Goal: Information Seeking & Learning: Check status

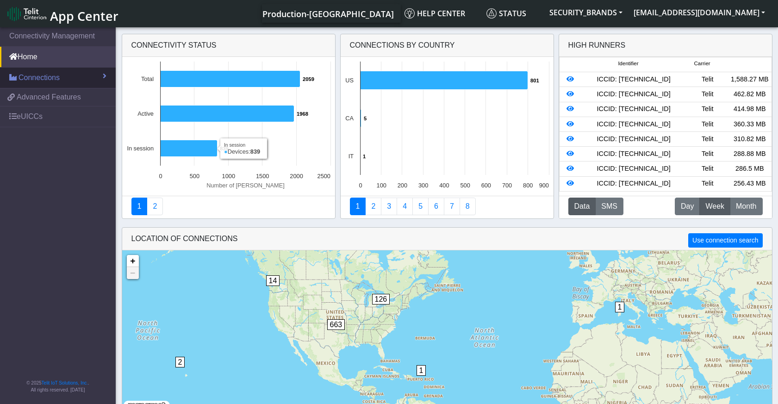
click at [39, 77] on span "Connections" at bounding box center [39, 77] width 41 height 11
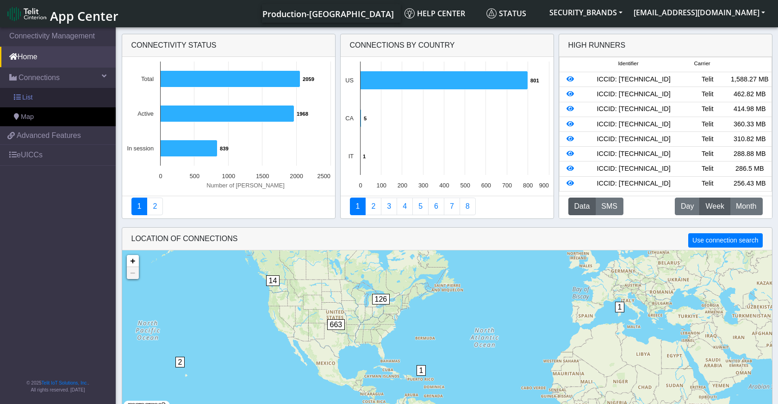
click at [38, 96] on link "List" at bounding box center [58, 97] width 116 height 19
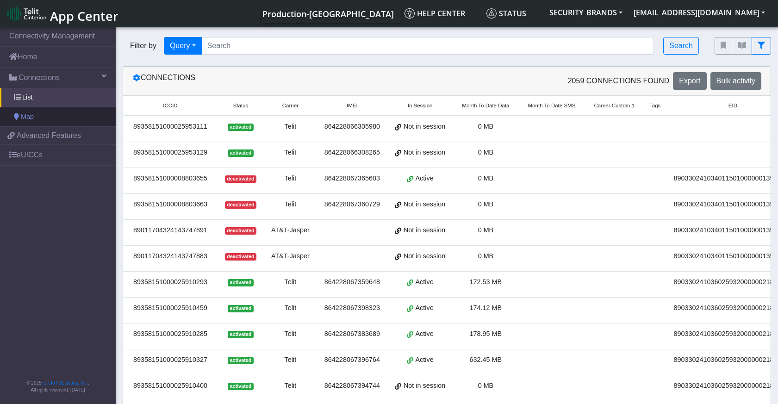
click at [30, 116] on span "Map" at bounding box center [27, 117] width 13 height 10
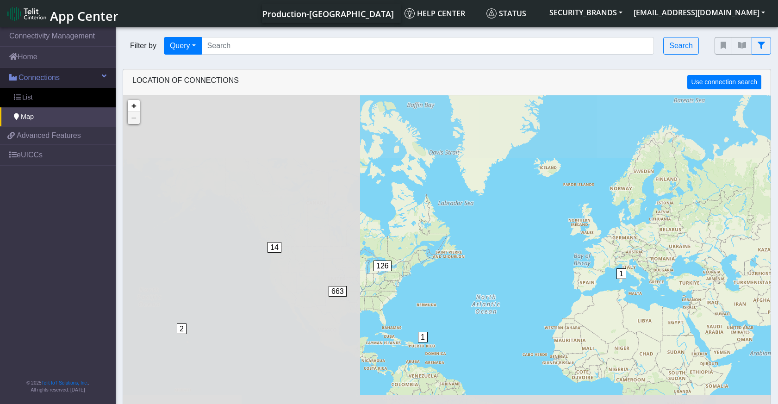
click at [63, 77] on link "Connections" at bounding box center [58, 78] width 116 height 20
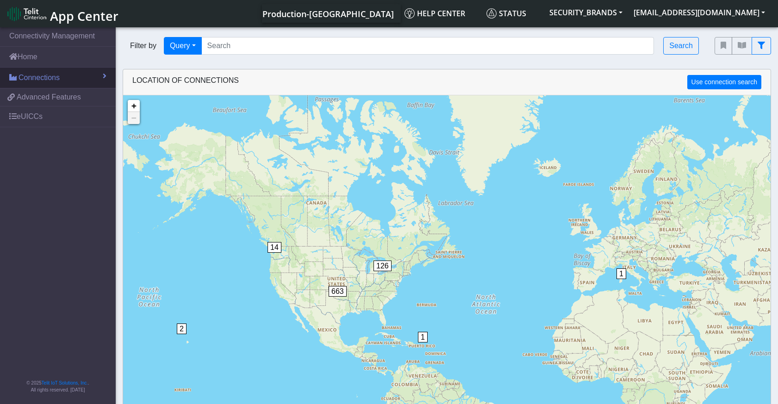
click at [50, 79] on span "Connections" at bounding box center [39, 77] width 41 height 11
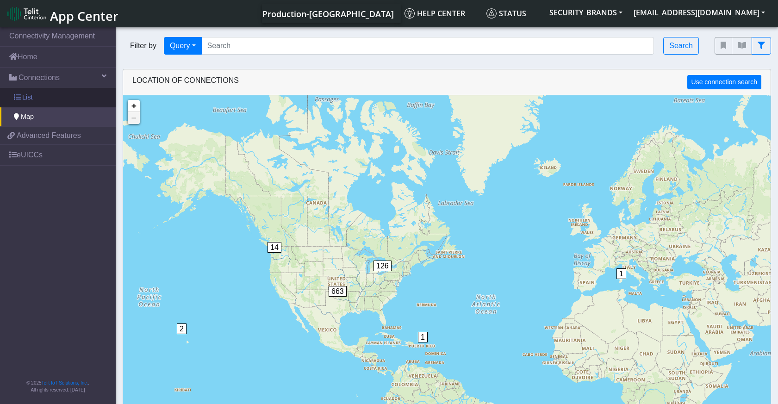
click at [32, 96] on span "List" at bounding box center [27, 98] width 10 height 10
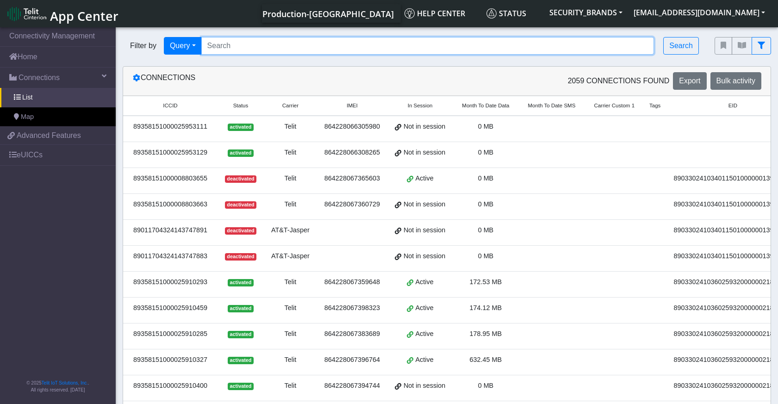
click at [229, 44] on input "Search..." at bounding box center [427, 46] width 453 height 18
paste input "hathawaykp"
type input "h"
click at [309, 50] on input "Search..." at bounding box center [427, 46] width 453 height 18
paste input "89358151000030806585"
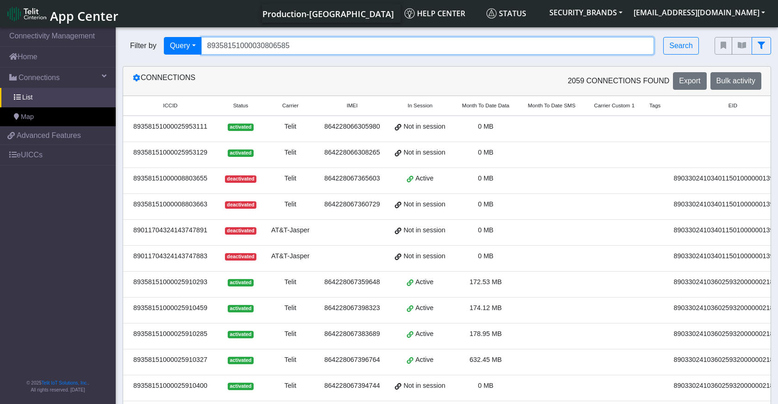
type input "89358151000030806585"
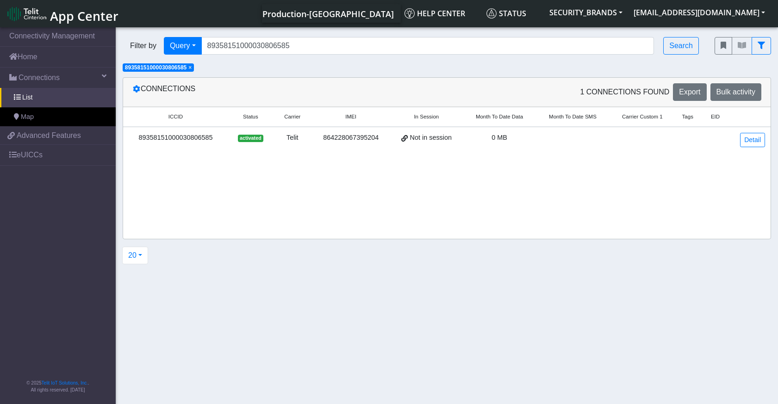
click at [177, 139] on div "89358151000030806585" at bounding box center [176, 138] width 94 height 10
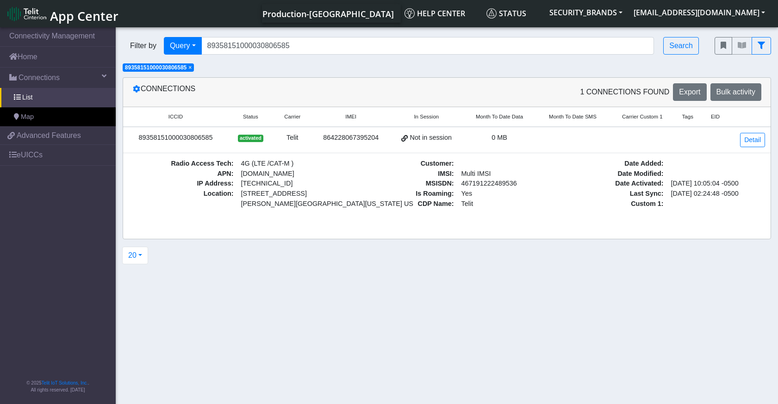
click at [294, 114] on span "Carrier" at bounding box center [292, 117] width 16 height 8
click at [358, 118] on span "IMEI" at bounding box center [359, 117] width 11 height 8
click at [745, 144] on link "Detail" at bounding box center [752, 140] width 25 height 14
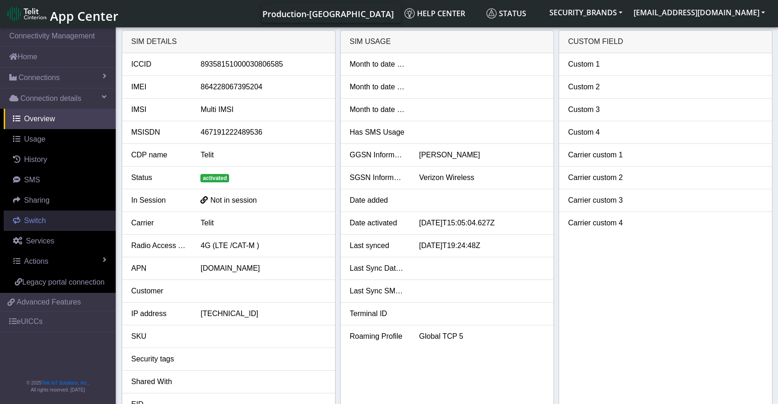
click at [28, 219] on span "Switch" at bounding box center [35, 221] width 22 height 8
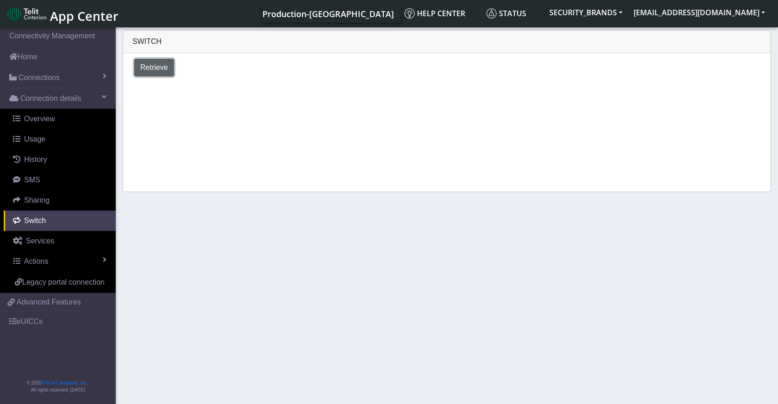
drag, startPoint x: 152, startPoint y: 67, endPoint x: 177, endPoint y: 105, distance: 45.5
click at [152, 67] on span "Retrieve" at bounding box center [154, 67] width 28 height 8
select select "United States"
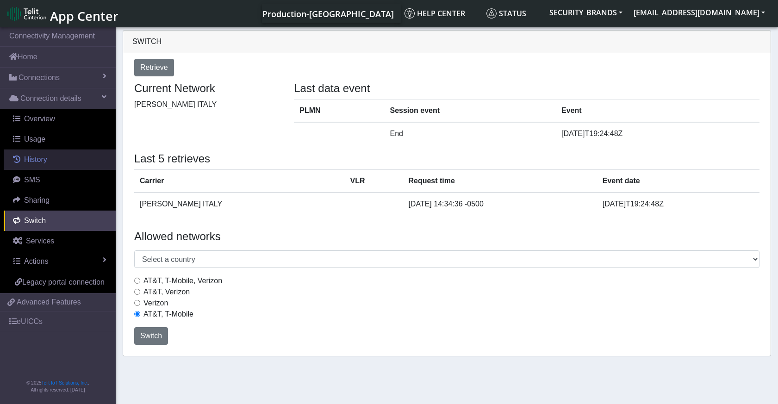
click at [37, 160] on span "History" at bounding box center [35, 160] width 23 height 8
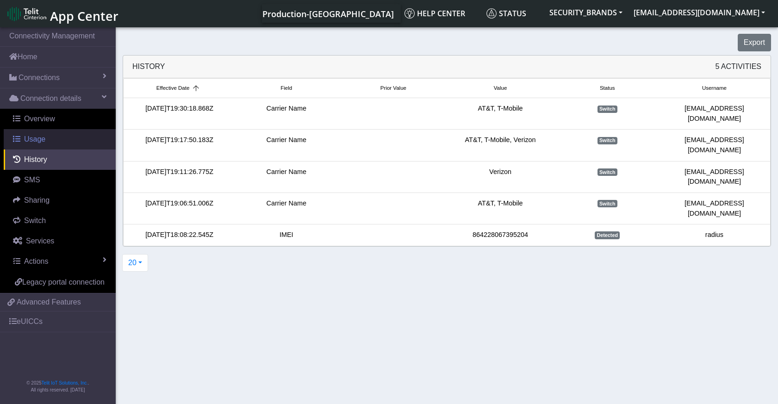
drag, startPoint x: 41, startPoint y: 143, endPoint x: 53, endPoint y: 148, distance: 12.6
click at [42, 143] on span "Usage" at bounding box center [34, 139] width 21 height 8
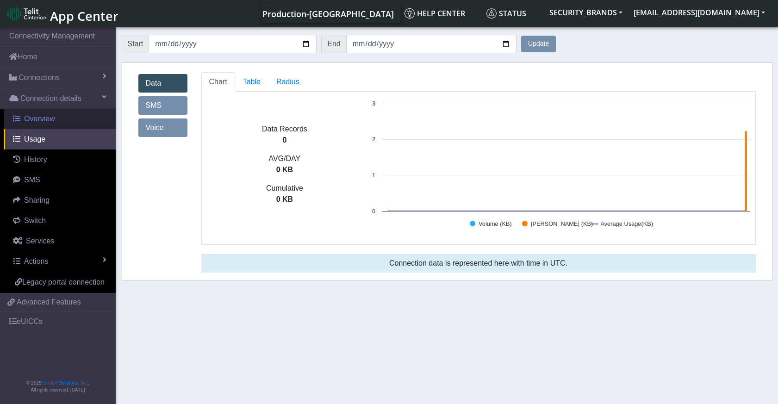
drag, startPoint x: 37, startPoint y: 121, endPoint x: 49, endPoint y: 142, distance: 24.1
click at [37, 121] on span "Overview" at bounding box center [39, 119] width 31 height 8
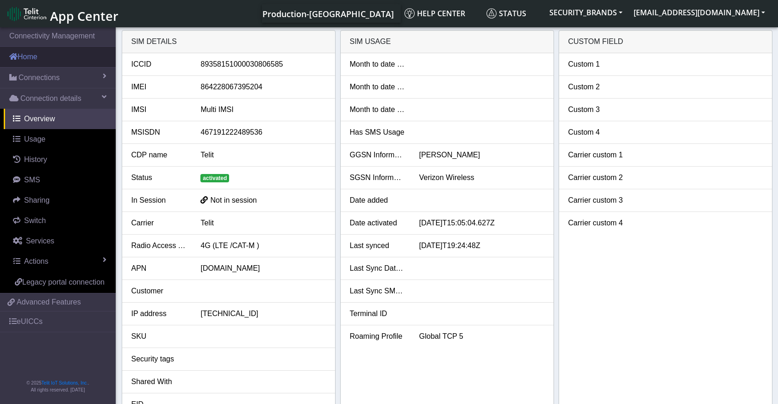
click at [21, 56] on link "Home" at bounding box center [58, 57] width 116 height 20
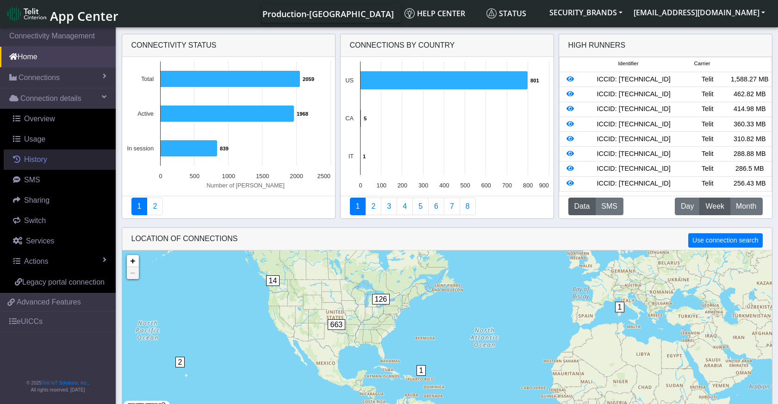
click at [43, 155] on link "History" at bounding box center [60, 160] width 112 height 20
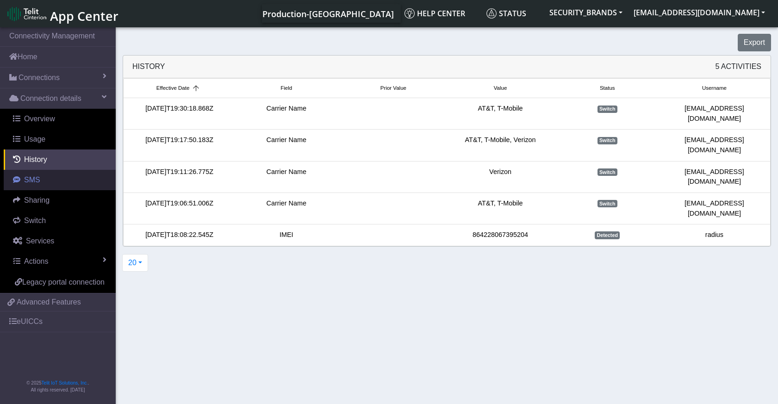
click at [33, 182] on span "SMS" at bounding box center [32, 180] width 16 height 8
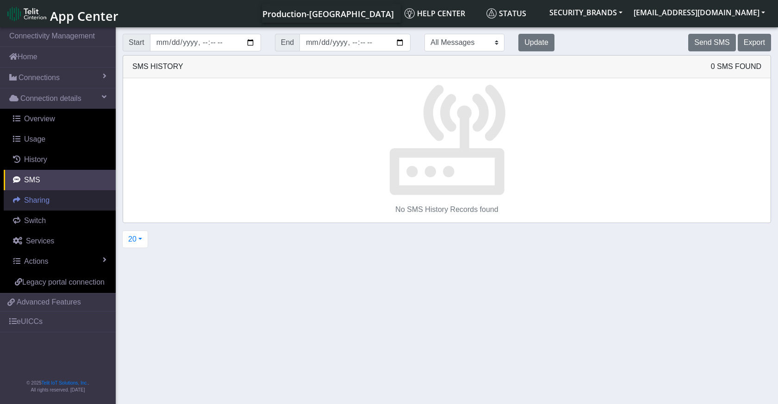
click at [35, 202] on span "Sharing" at bounding box center [36, 200] width 25 height 8
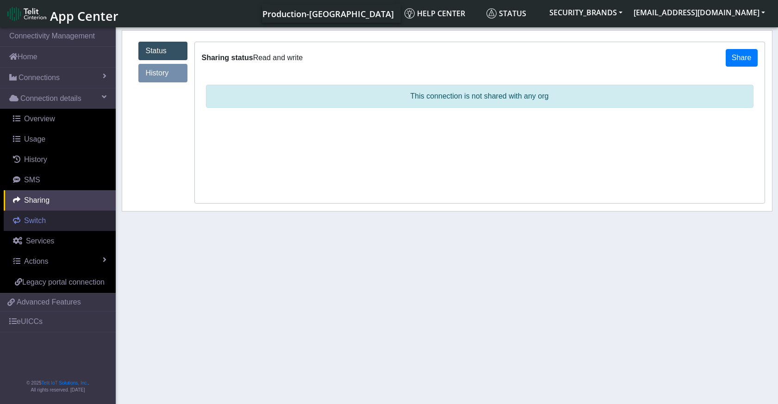
click at [37, 221] on span "Switch" at bounding box center [35, 221] width 22 height 8
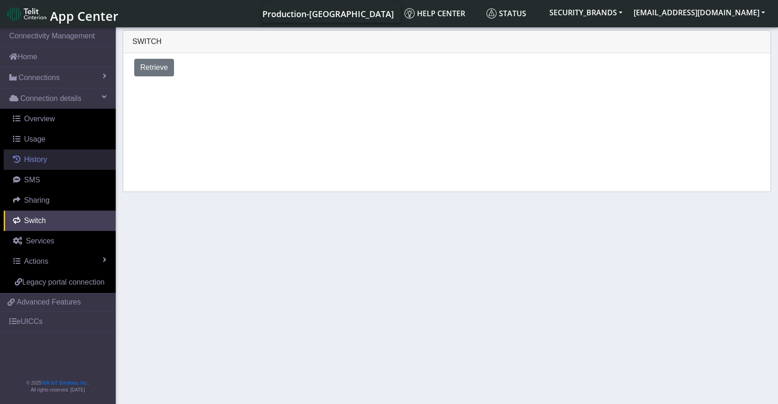
click at [31, 162] on span "History" at bounding box center [35, 160] width 23 height 8
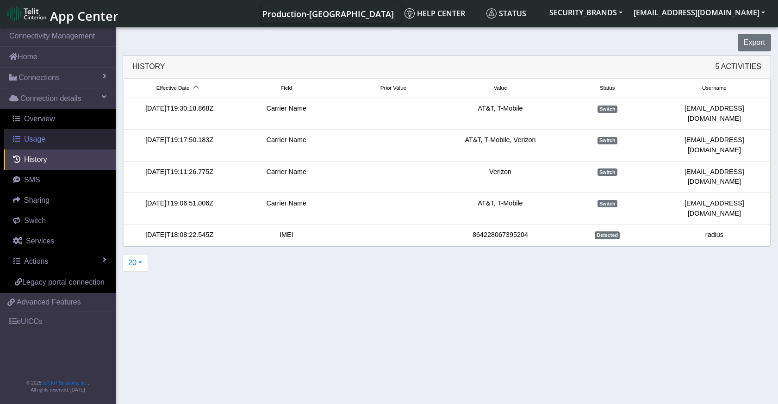
click at [34, 141] on span "Usage" at bounding box center [34, 139] width 21 height 8
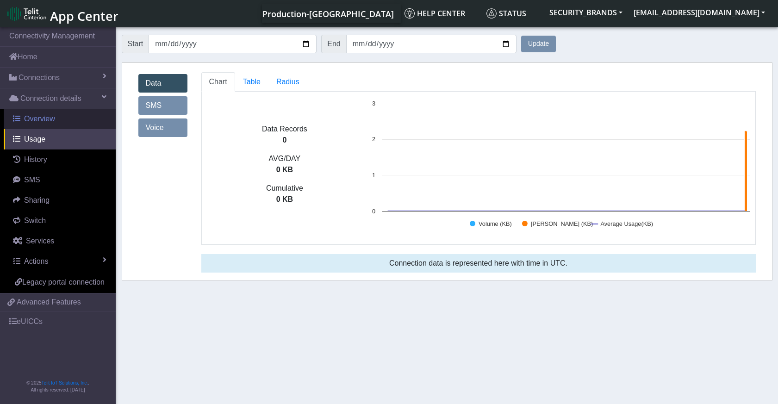
click at [31, 124] on link "Overview" at bounding box center [60, 119] width 112 height 20
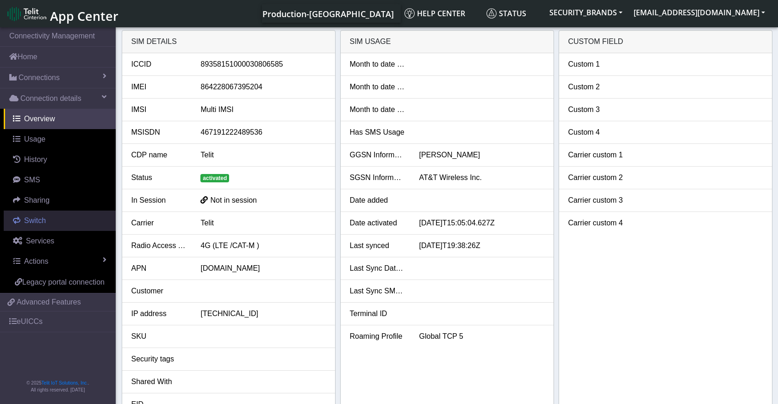
click at [38, 222] on span "Switch" at bounding box center [35, 221] width 22 height 8
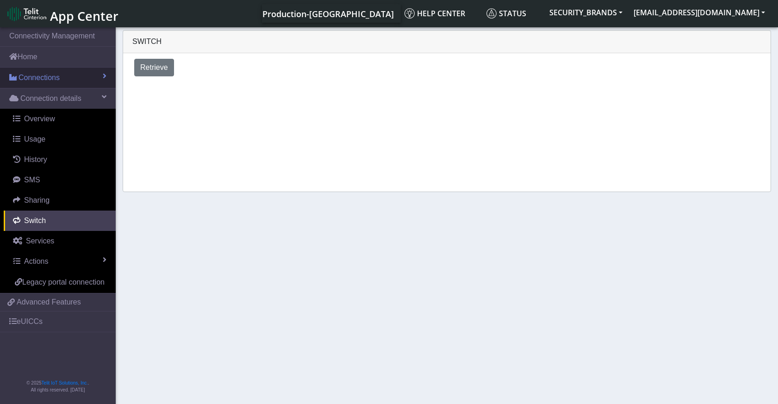
click at [35, 85] on link "Connections" at bounding box center [58, 78] width 116 height 20
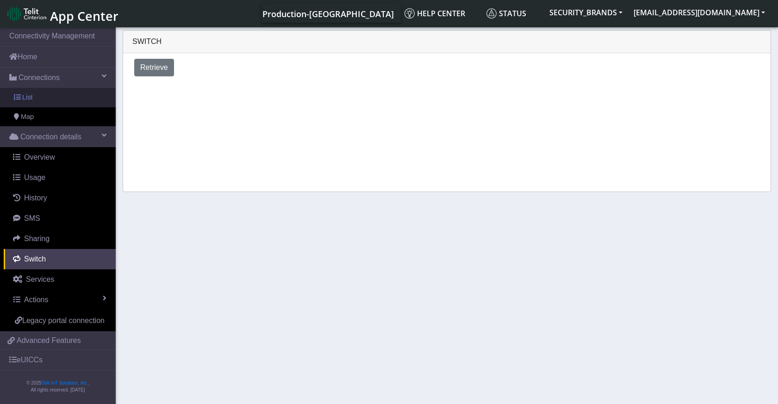
drag, startPoint x: 31, startPoint y: 99, endPoint x: 42, endPoint y: 100, distance: 11.3
click at [31, 99] on span "List" at bounding box center [27, 98] width 10 height 10
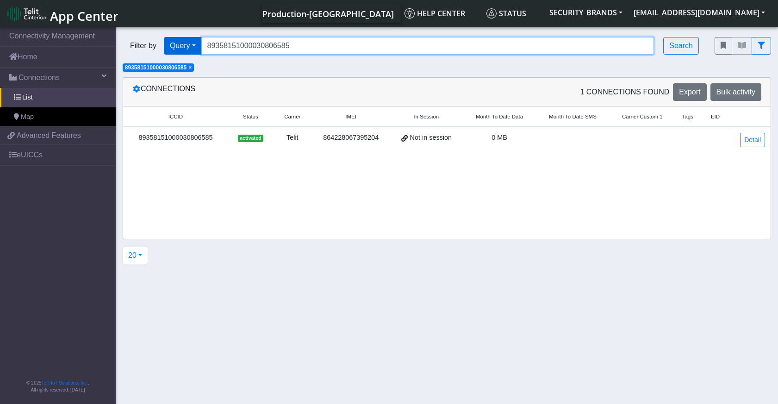
drag, startPoint x: 263, startPoint y: 47, endPoint x: 174, endPoint y: 51, distance: 88.5
click at [174, 51] on div "Filter by Query Query In Session Not connected Country Operator 893581510000308…" at bounding box center [412, 46] width 578 height 18
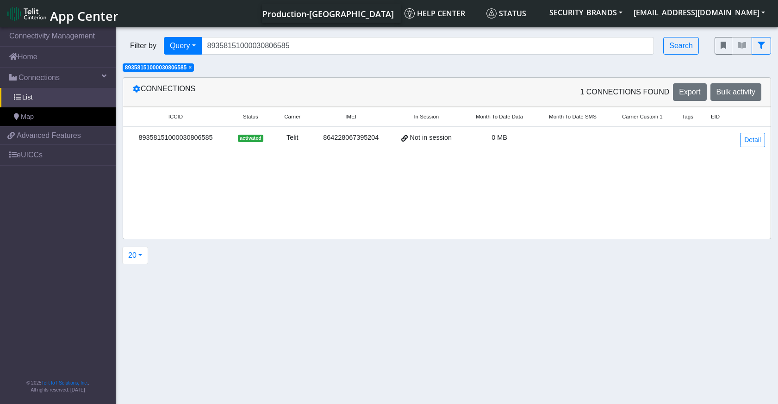
click at [157, 136] on div "89358151000030806585" at bounding box center [176, 138] width 94 height 10
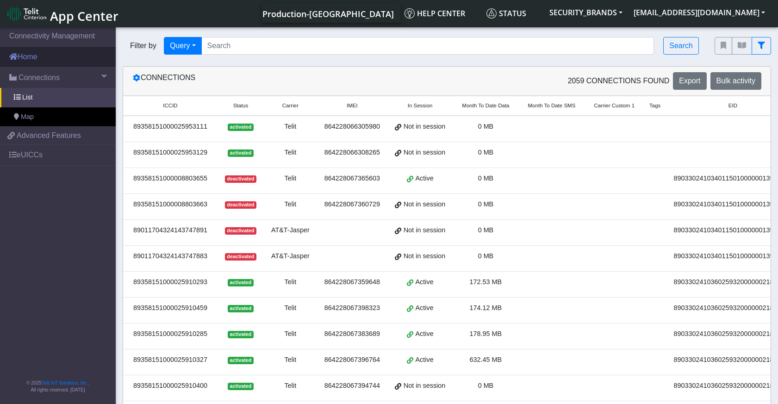
click at [37, 56] on link "Home" at bounding box center [58, 57] width 116 height 20
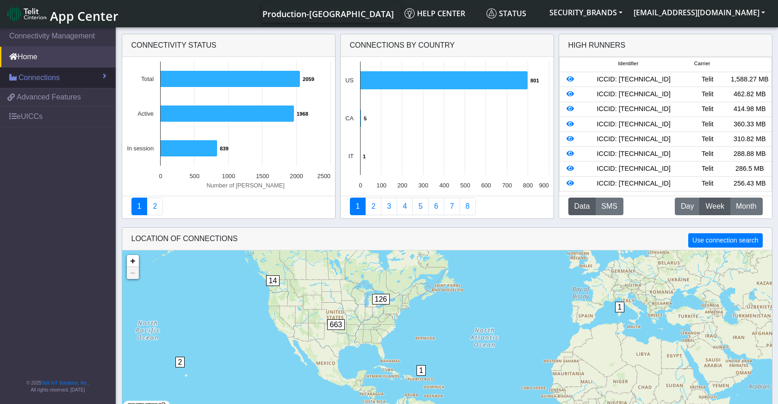
click at [32, 81] on span "Connections" at bounding box center [39, 77] width 41 height 11
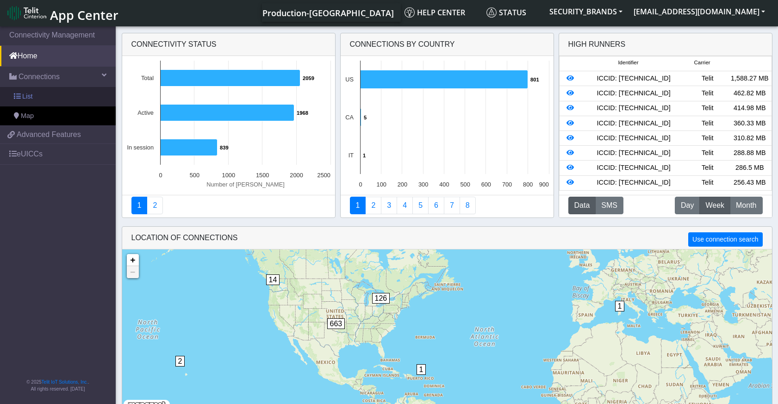
click at [27, 96] on span "List" at bounding box center [27, 97] width 10 height 10
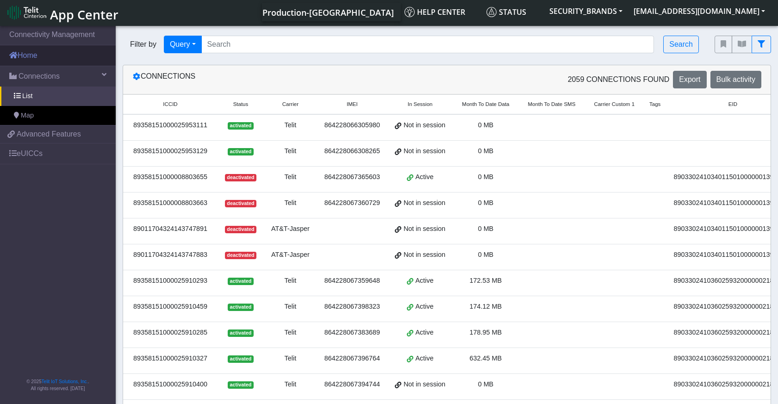
click at [29, 52] on link "Home" at bounding box center [58, 55] width 116 height 20
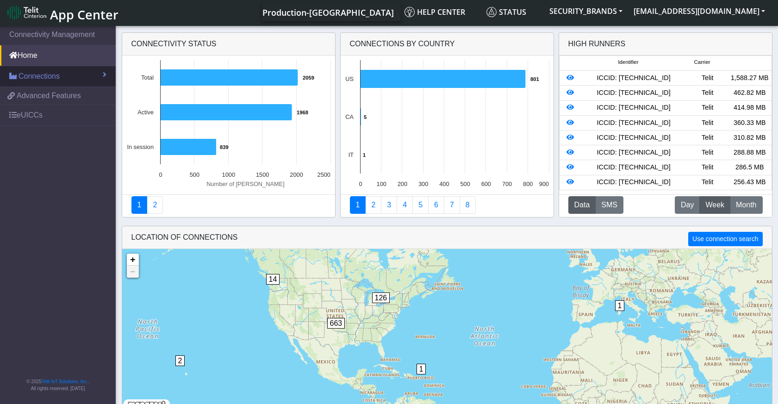
click at [36, 76] on span "Connections" at bounding box center [39, 76] width 41 height 11
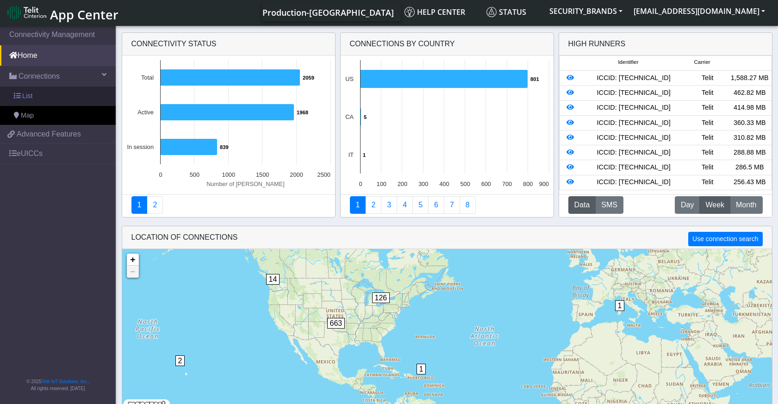
click at [30, 93] on span "List" at bounding box center [27, 96] width 10 height 10
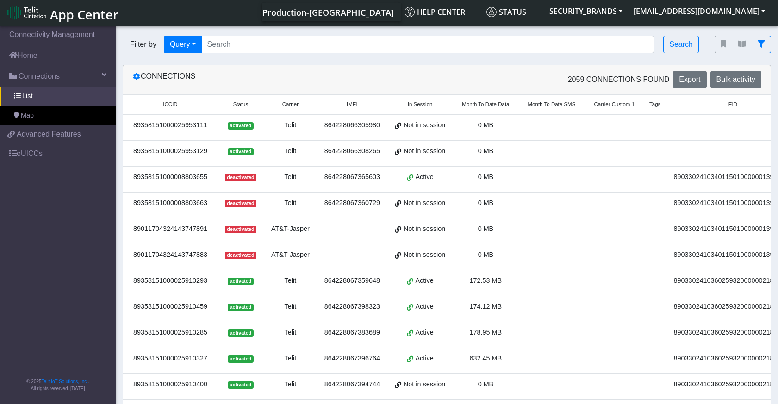
click at [160, 124] on div "89358151000025953111" at bounding box center [170, 125] width 83 height 10
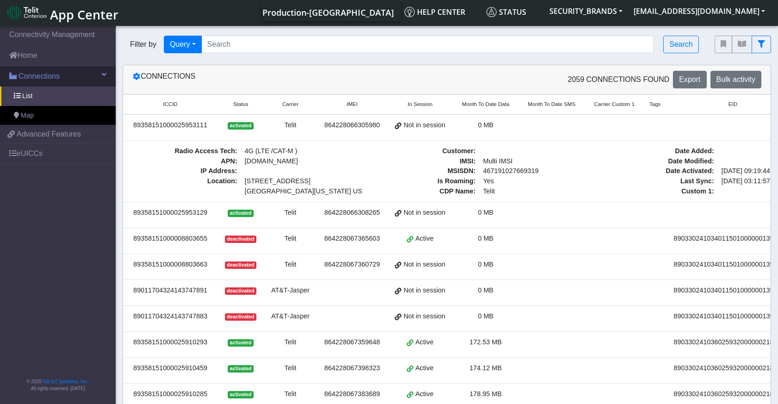
click at [41, 79] on span "Connections" at bounding box center [39, 76] width 41 height 11
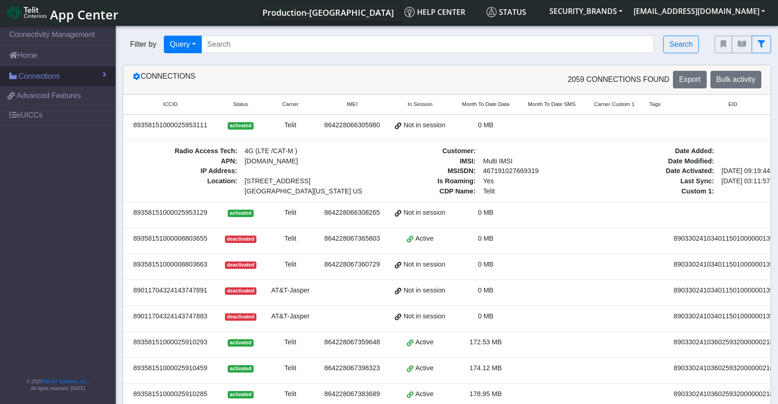
click at [46, 76] on span "Connections" at bounding box center [39, 76] width 41 height 11
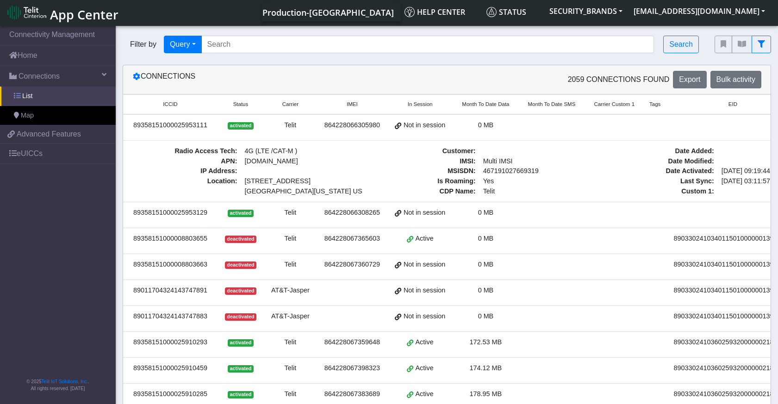
drag, startPoint x: 29, startPoint y: 97, endPoint x: 42, endPoint y: 100, distance: 13.6
click at [29, 97] on span "List" at bounding box center [27, 96] width 10 height 10
drag, startPoint x: 32, startPoint y: 53, endPoint x: 61, endPoint y: 64, distance: 30.5
click at [33, 53] on link "Home" at bounding box center [58, 55] width 116 height 20
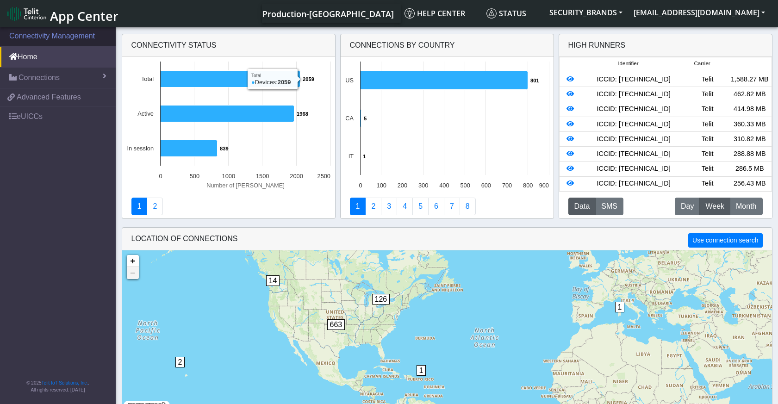
click at [36, 35] on link "Connectivity Management" at bounding box center [58, 36] width 116 height 20
click at [19, 15] on img at bounding box center [26, 13] width 39 height 15
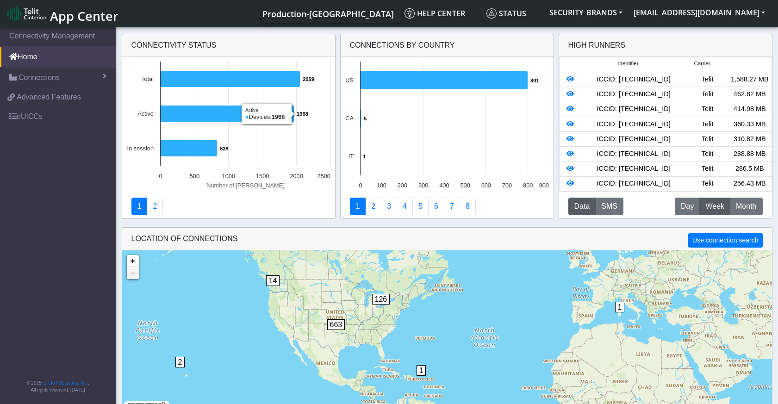
drag, startPoint x: 62, startPoint y: 83, endPoint x: 53, endPoint y: 104, distance: 22.6
click at [62, 83] on link "Connections" at bounding box center [58, 78] width 116 height 20
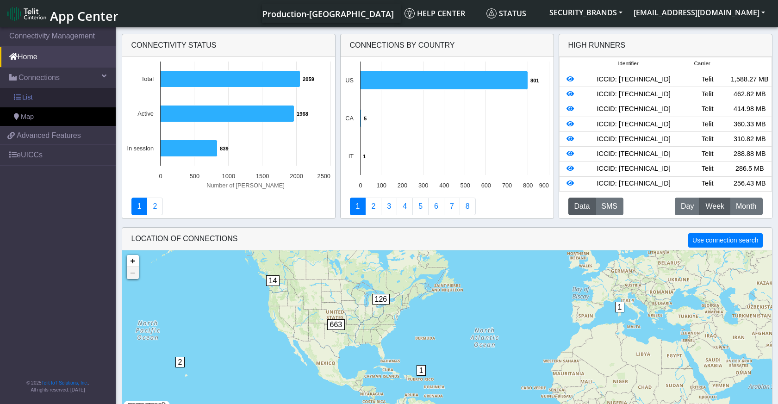
drag, startPoint x: 27, startPoint y: 99, endPoint x: 83, endPoint y: 113, distance: 58.3
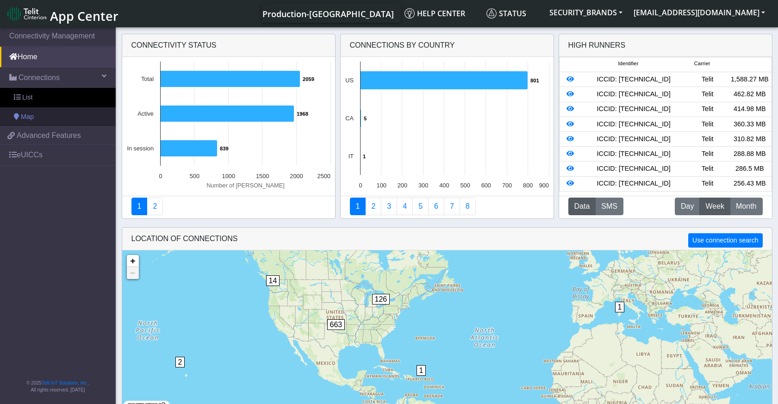
click at [27, 99] on span "List" at bounding box center [27, 98] width 10 height 10
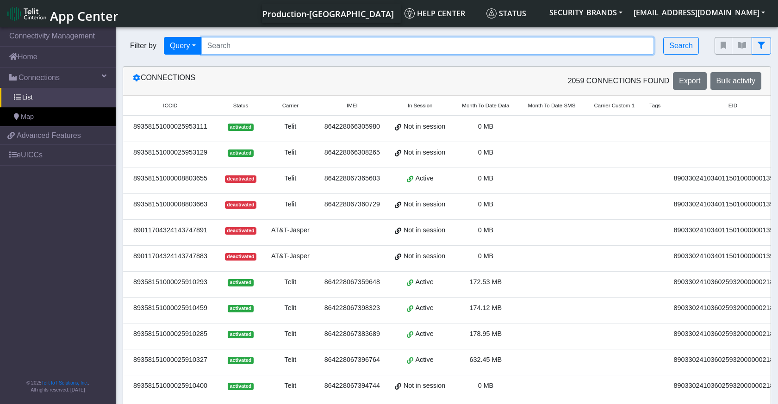
click at [240, 51] on input "Search..." at bounding box center [427, 46] width 453 height 18
click at [309, 48] on input "Search..." at bounding box center [427, 46] width 453 height 18
paste input "89358151000030806585"
type input "89358151000030806585"
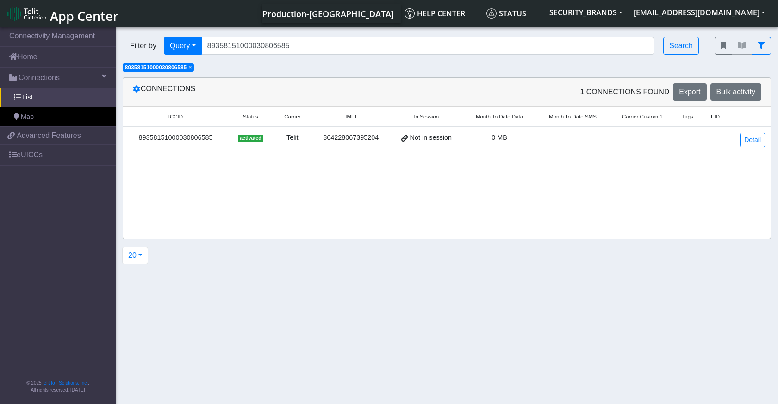
click at [182, 138] on div "89358151000030806585" at bounding box center [176, 138] width 94 height 10
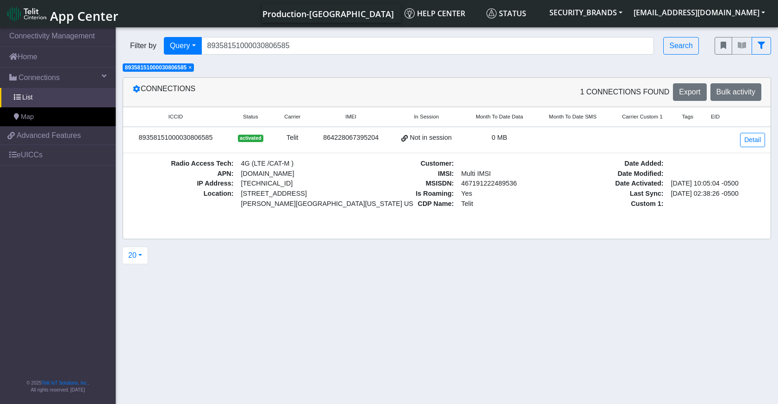
drag, startPoint x: 234, startPoint y: 196, endPoint x: 339, endPoint y: 203, distance: 105.3
drag, startPoint x: 339, startPoint y: 203, endPoint x: 244, endPoint y: 194, distance: 95.8
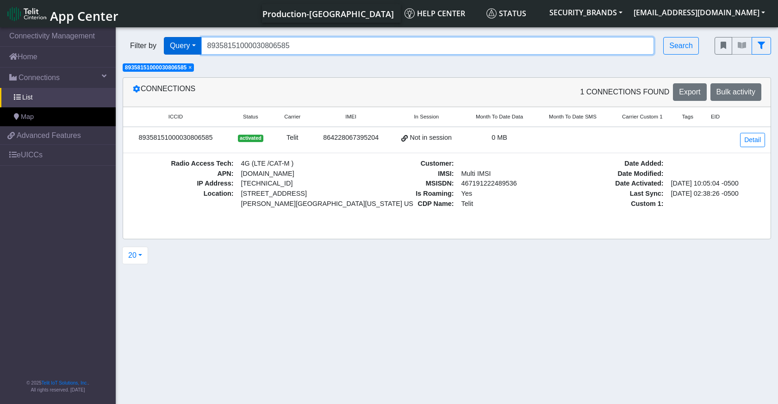
drag, startPoint x: 295, startPoint y: 44, endPoint x: 190, endPoint y: 39, distance: 105.7
click at [190, 39] on div "Filter by Query Query In Session Not connected Country Operator 893581510000308…" at bounding box center [412, 46] width 578 height 18
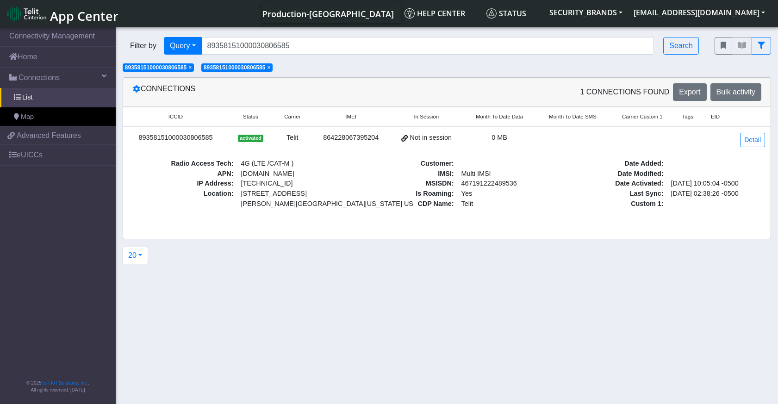
click at [270, 69] on span "×" at bounding box center [268, 67] width 3 height 6
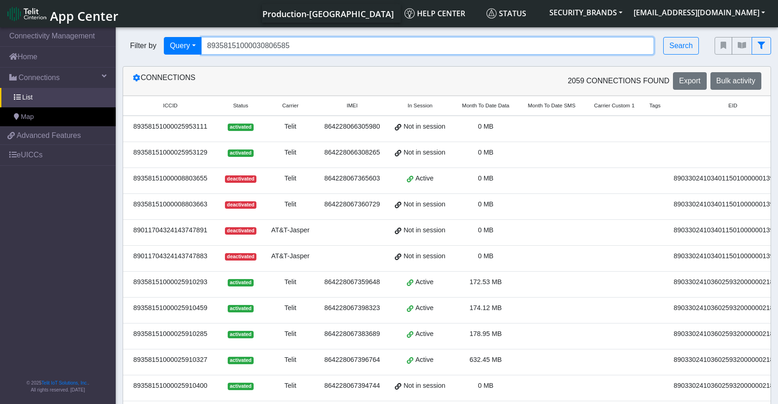
click at [319, 49] on input "89358151000030806585" at bounding box center [427, 46] width 453 height 18
